Goal: Transaction & Acquisition: Book appointment/travel/reservation

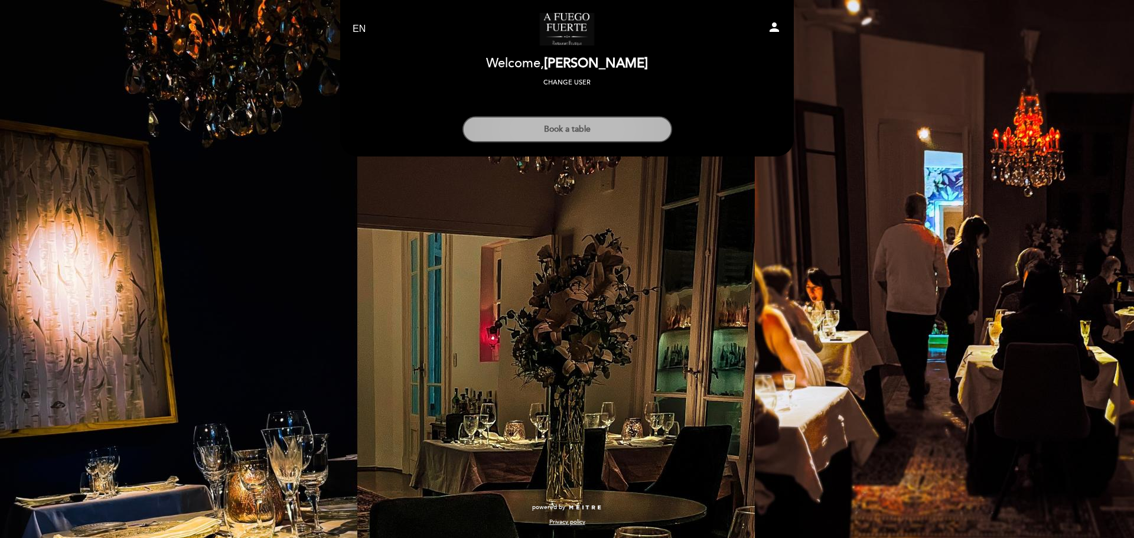
click at [592, 120] on button "Book a table" at bounding box center [568, 129] width 210 height 26
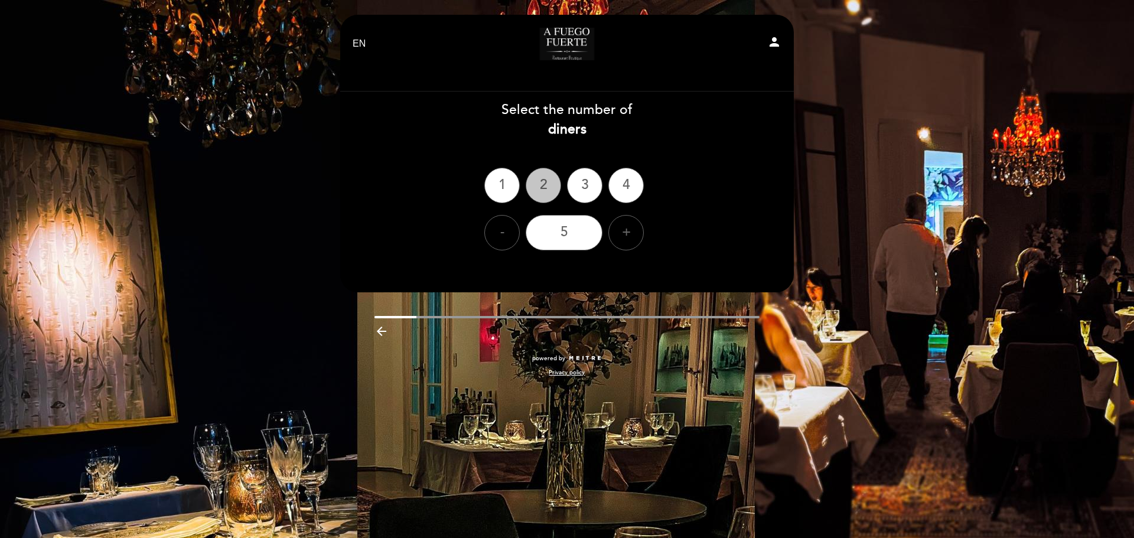
click at [549, 181] on div "2" at bounding box center [543, 185] width 35 height 35
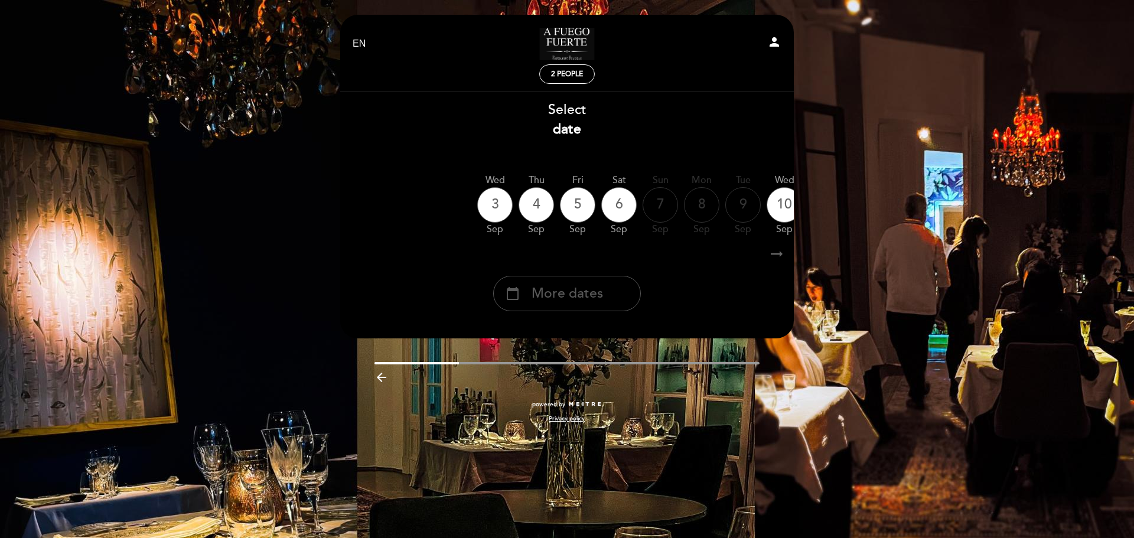
click at [575, 288] on span "More dates" at bounding box center [567, 293] width 71 height 19
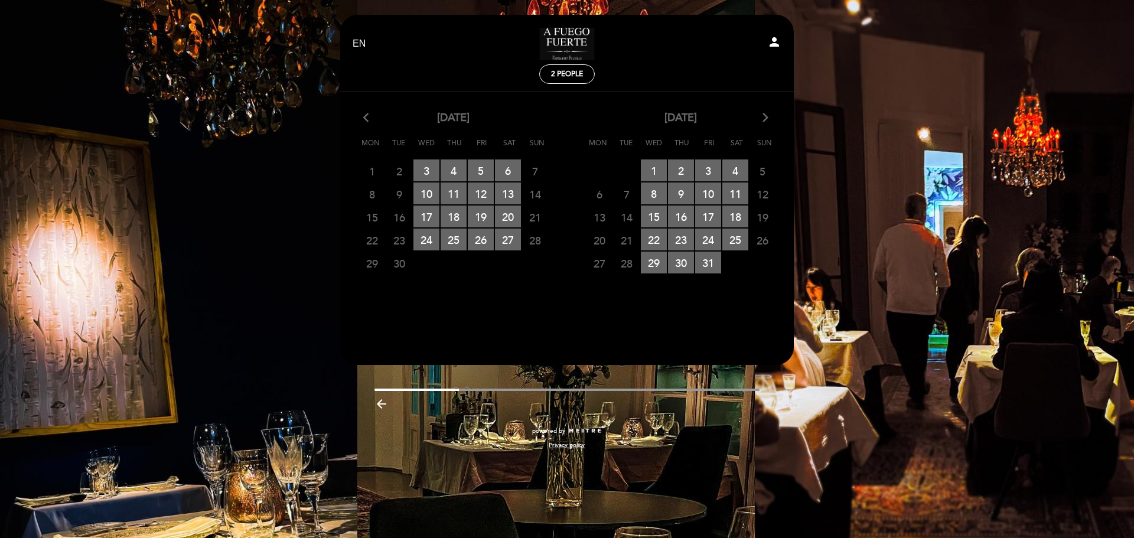
click at [763, 119] on icon "arrow_forward_ios" at bounding box center [765, 117] width 11 height 15
click at [673, 254] on span "27 RESERVATIONS AVAILABLE" at bounding box center [681, 263] width 26 height 22
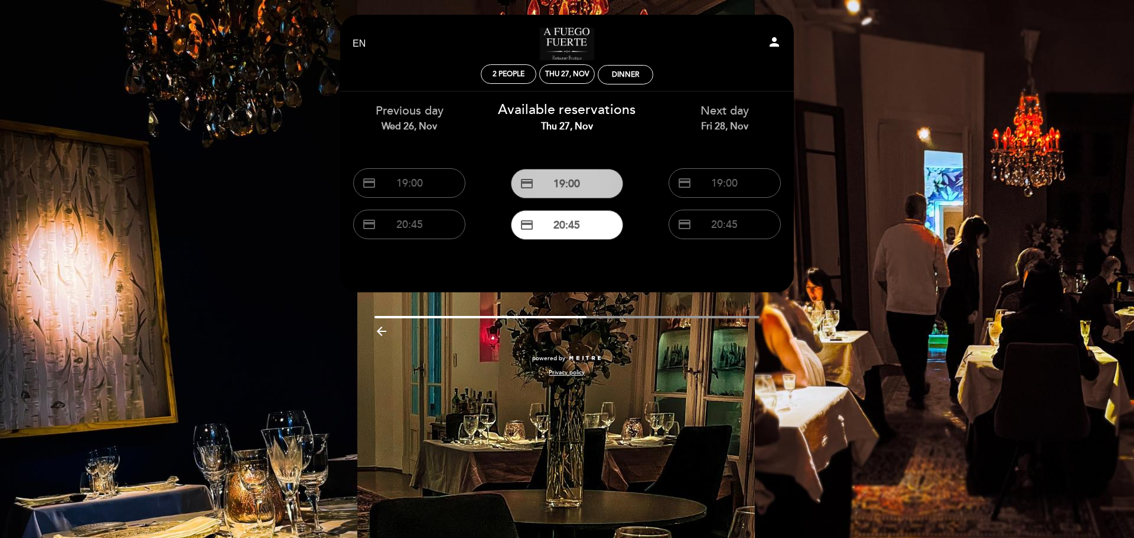
click at [603, 188] on button "credit_card 19:00" at bounding box center [567, 184] width 112 height 30
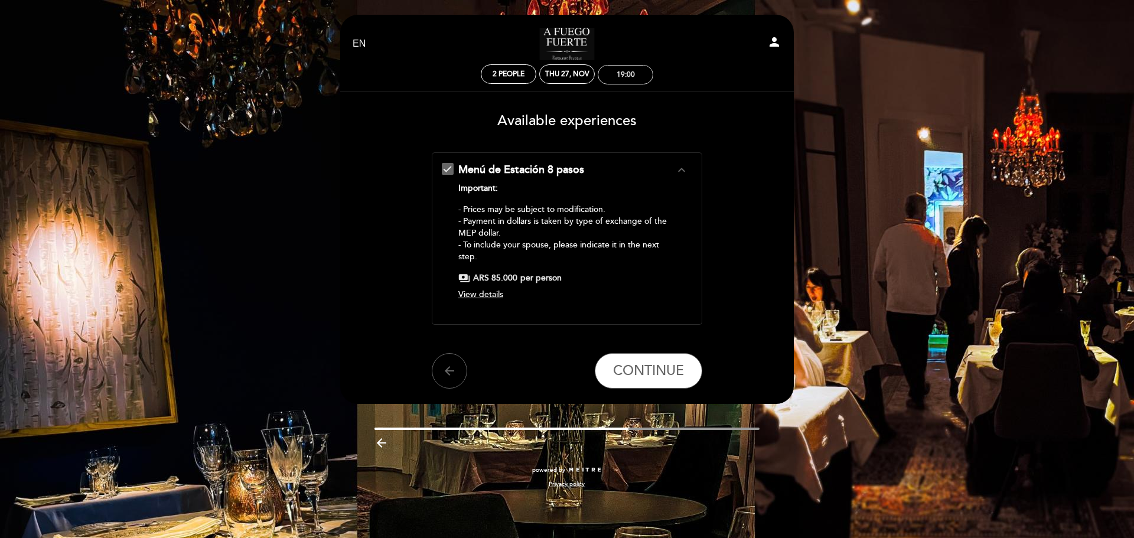
click at [626, 78] on div "19:00" at bounding box center [626, 74] width 18 height 9
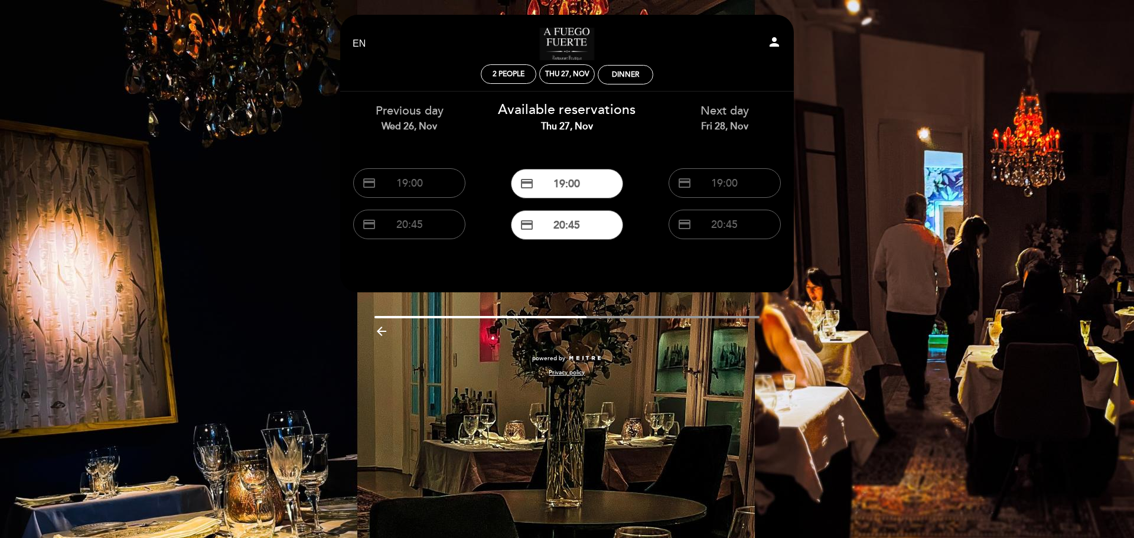
click at [560, 243] on div "credit_card 20:45" at bounding box center [567, 224] width 140 height 41
click at [560, 229] on button "credit_card 20:45" at bounding box center [567, 225] width 112 height 30
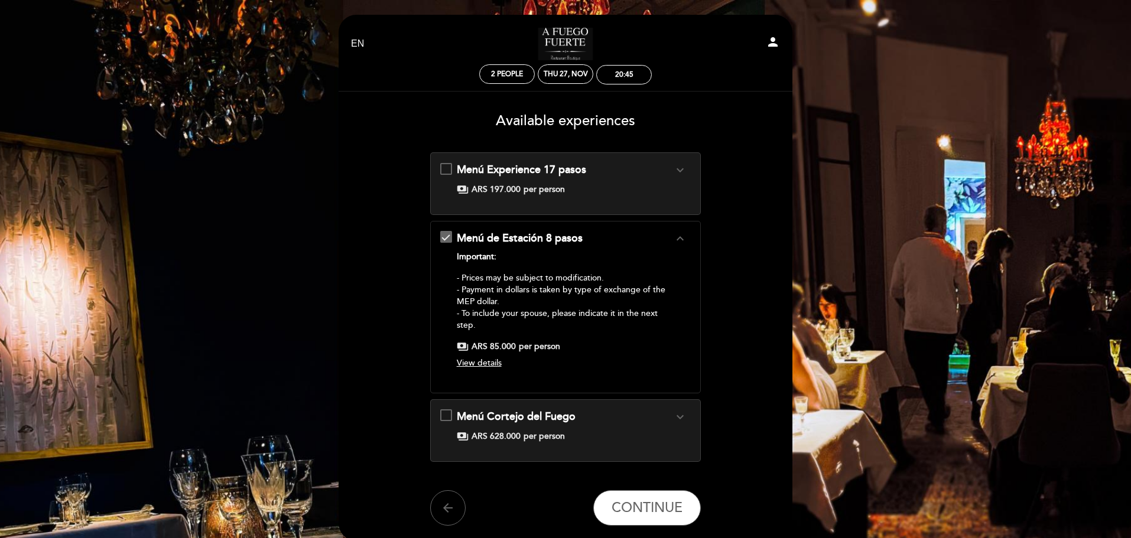
click at [447, 171] on div "Menú Experience 17 pasos expand_more Menu 17 times - Menu without pairing ARS 1…" at bounding box center [565, 178] width 251 height 33
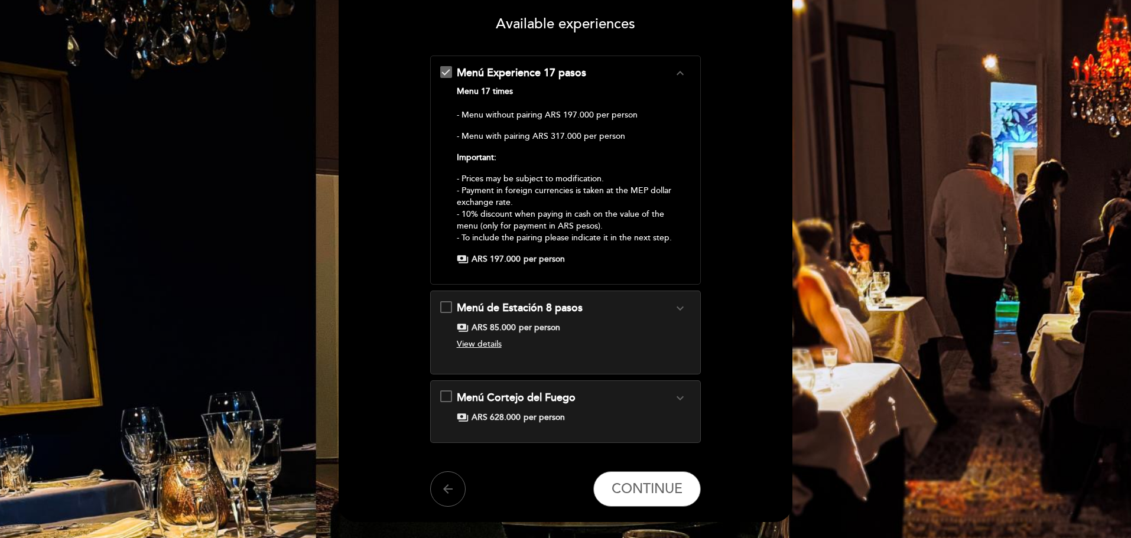
scroll to position [118, 0]
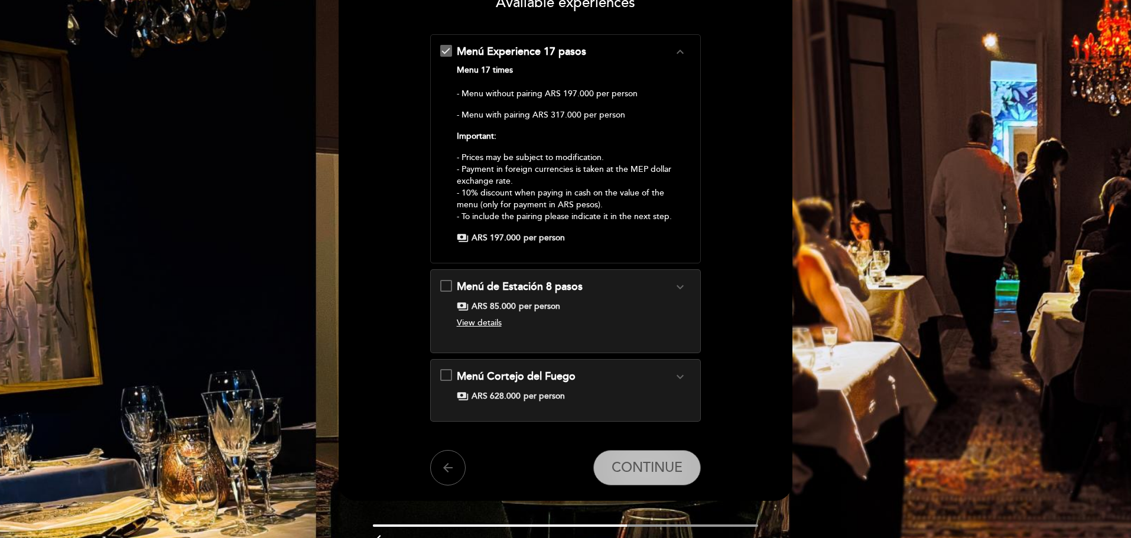
click at [639, 463] on span "CONTINUE" at bounding box center [646, 468] width 71 height 17
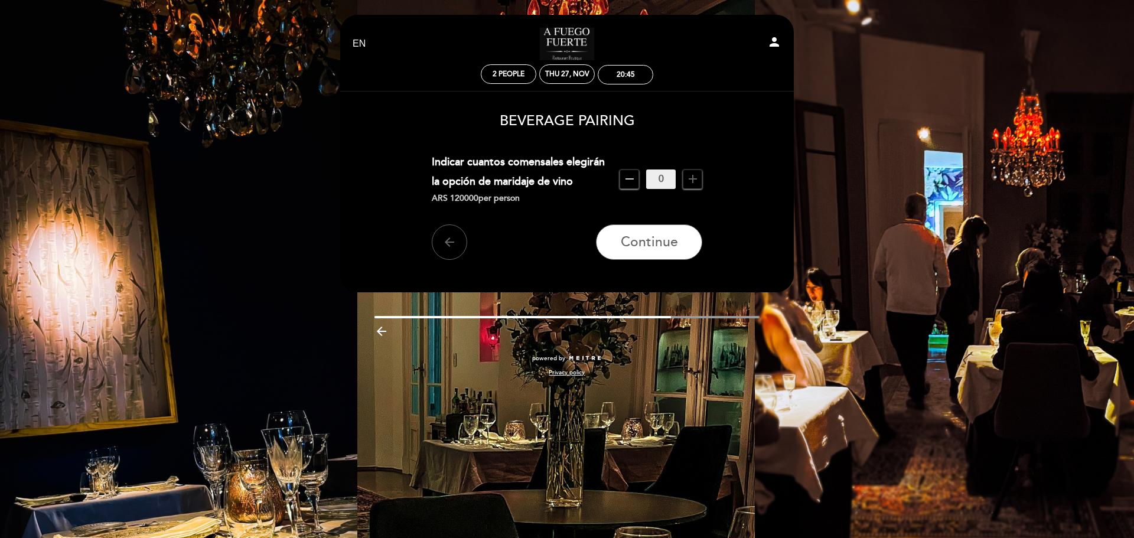
click at [693, 178] on icon "add" at bounding box center [693, 179] width 14 height 14
click at [692, 175] on icon "add" at bounding box center [693, 179] width 14 height 14
click at [660, 242] on span "Continue" at bounding box center [649, 243] width 57 height 17
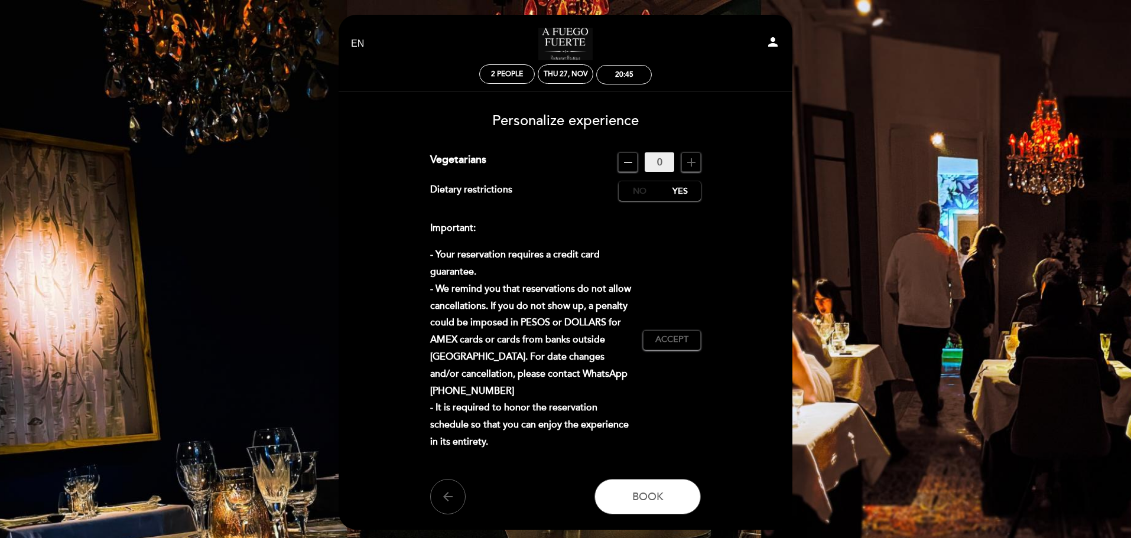
click at [642, 193] on label "No" at bounding box center [639, 190] width 41 height 19
click at [674, 341] on span "Accept" at bounding box center [671, 340] width 33 height 12
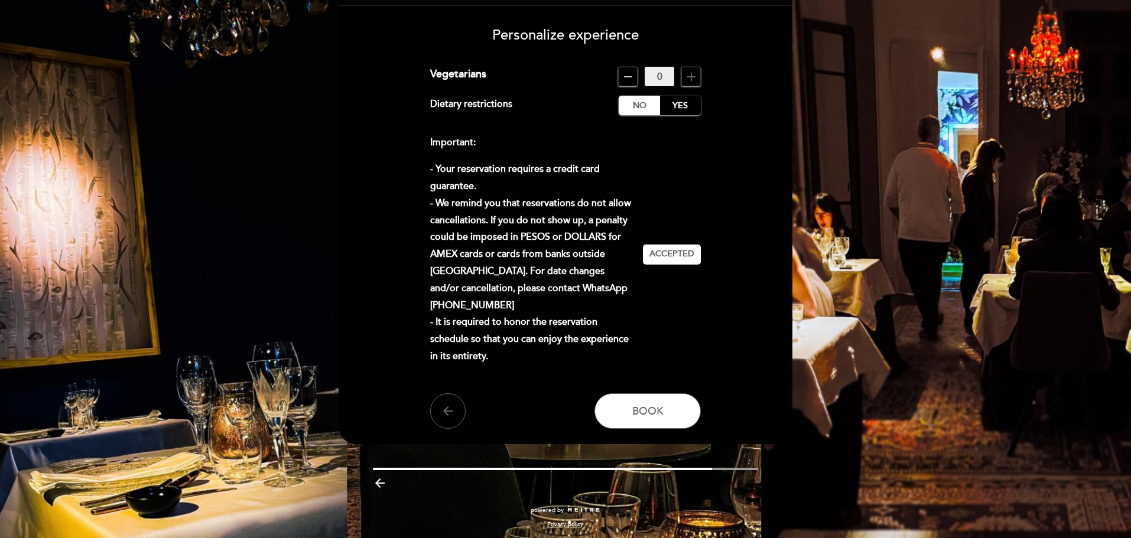
scroll to position [88, 0]
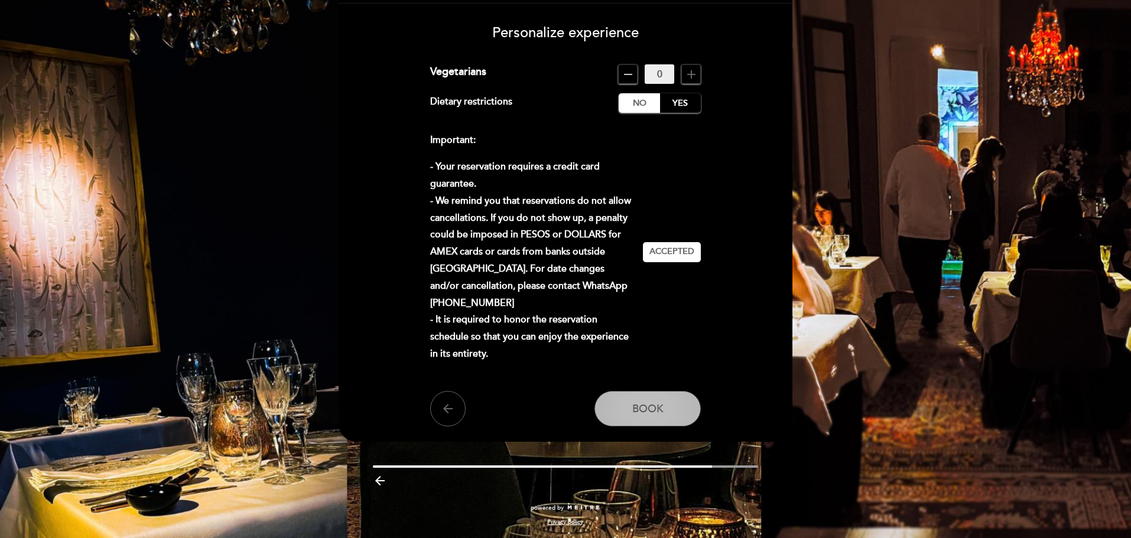
click at [663, 422] on button "Book" at bounding box center [647, 408] width 106 height 35
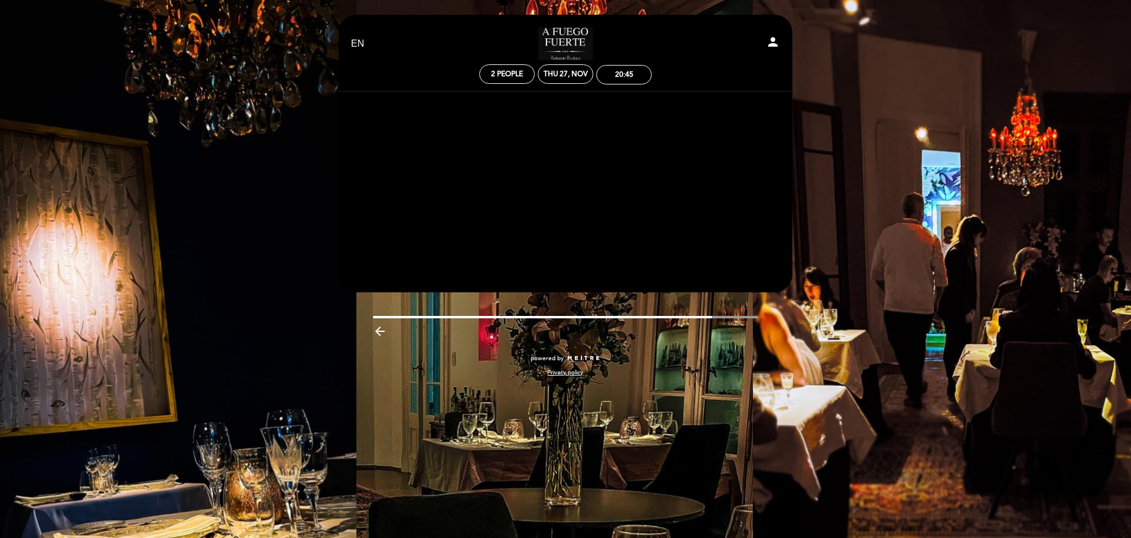
scroll to position [0, 0]
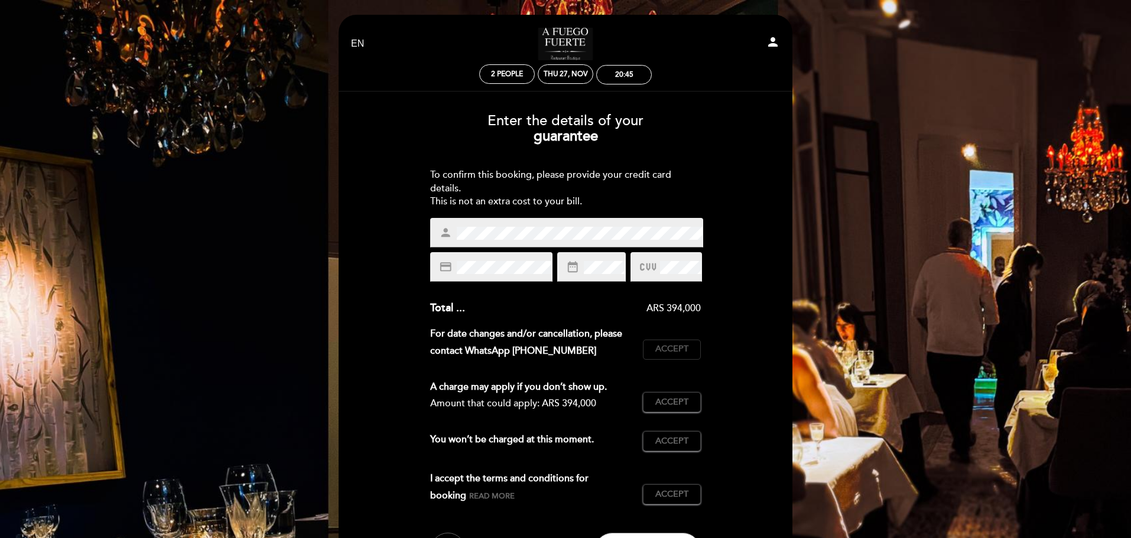
click at [656, 343] on span "Accept" at bounding box center [671, 349] width 33 height 12
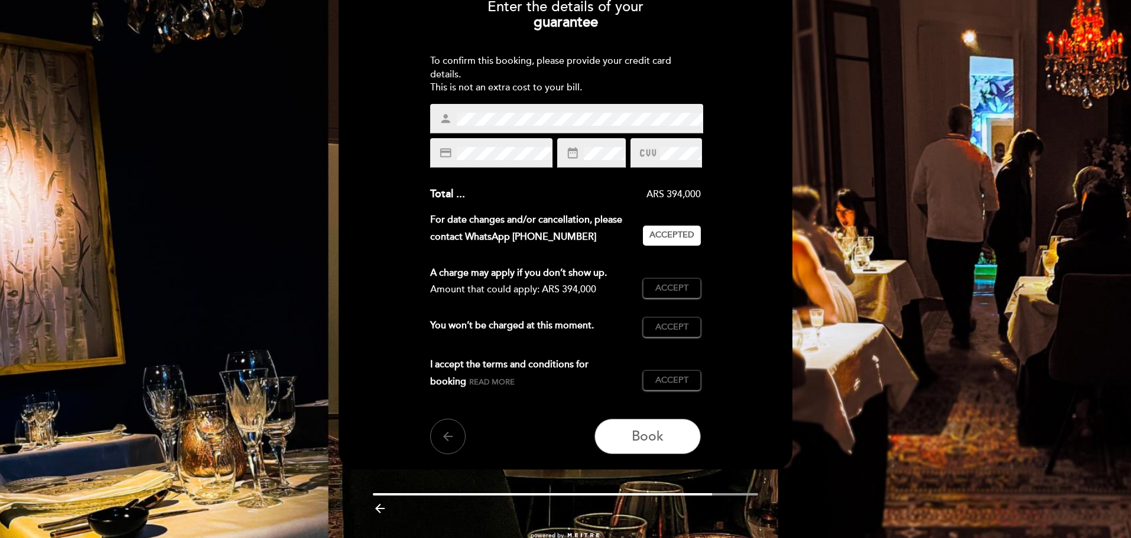
scroll to position [118, 0]
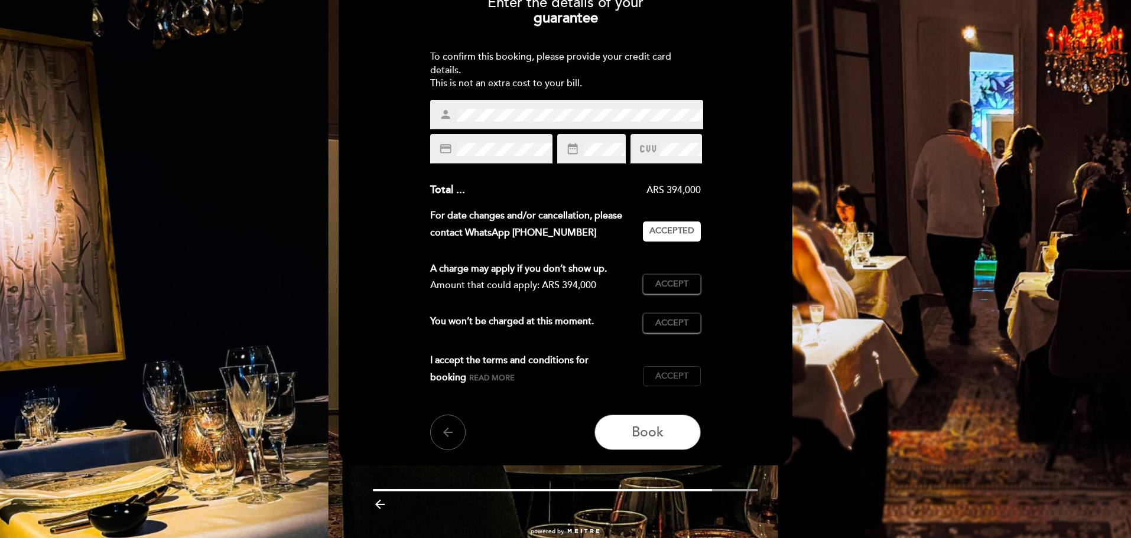
click at [665, 373] on span "Accept" at bounding box center [671, 376] width 33 height 12
click at [663, 330] on button "Accept Accepted" at bounding box center [672, 323] width 58 height 20
click at [664, 291] on button "Accept Accepted" at bounding box center [672, 284] width 58 height 20
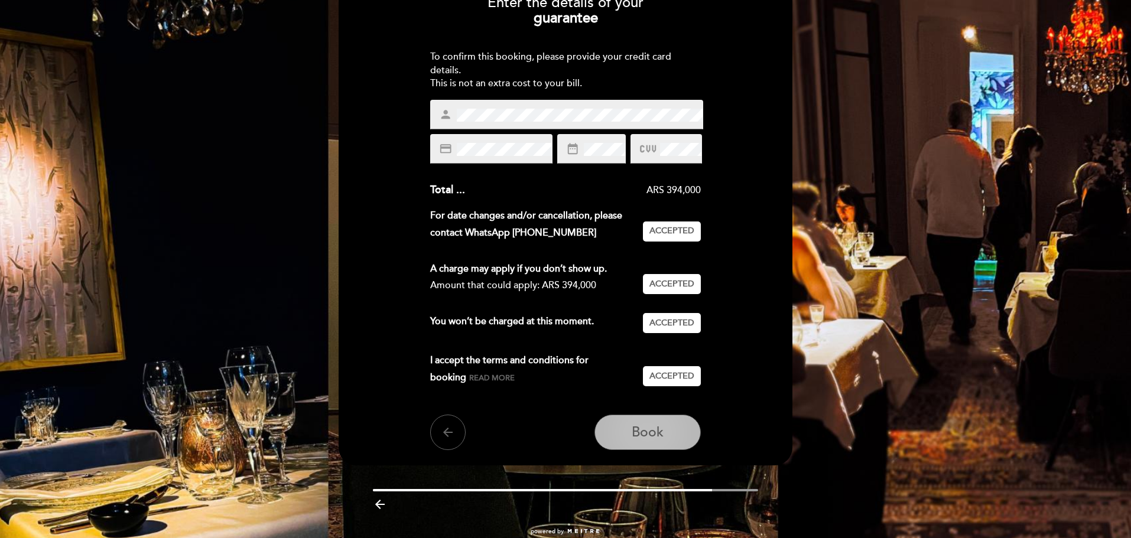
click at [675, 421] on button "Book" at bounding box center [647, 432] width 106 height 35
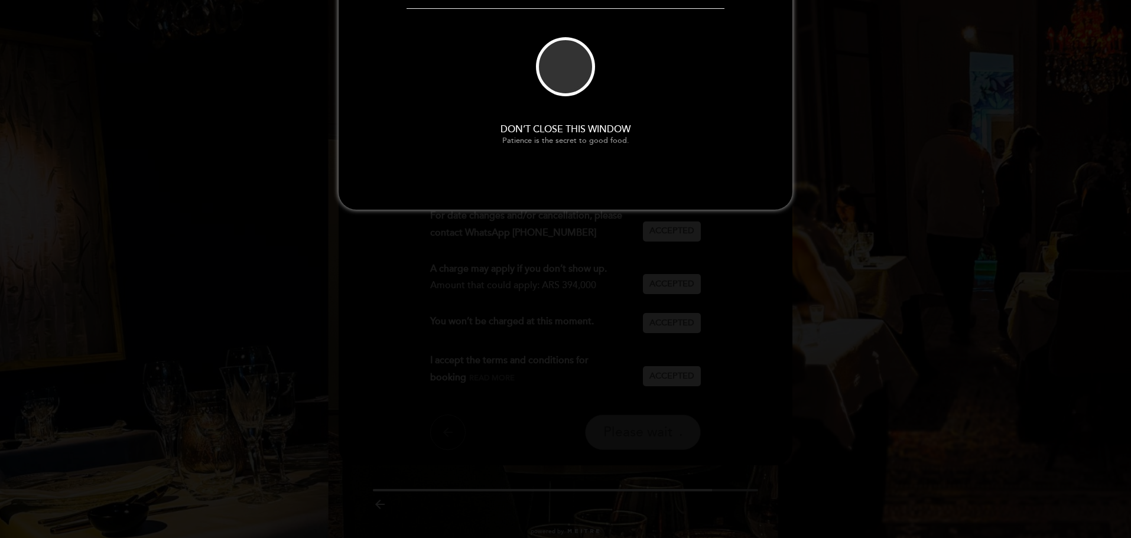
scroll to position [0, 0]
